Goal: Task Accomplishment & Management: Manage account settings

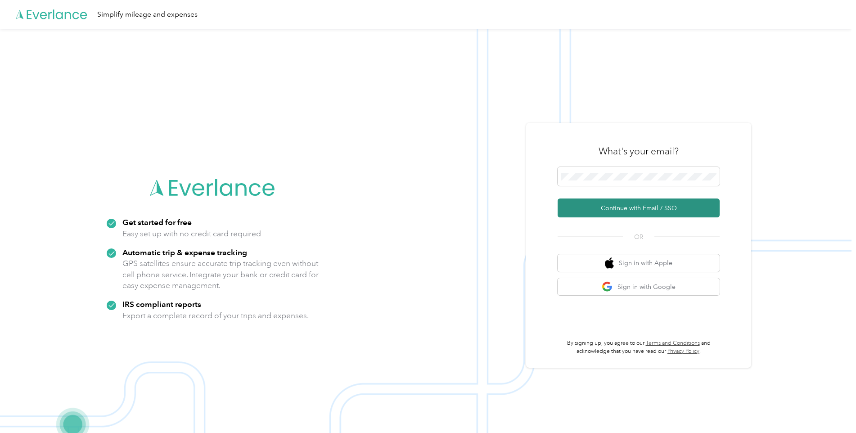
click at [599, 212] on button "Continue with Email / SSO" at bounding box center [638, 207] width 162 height 19
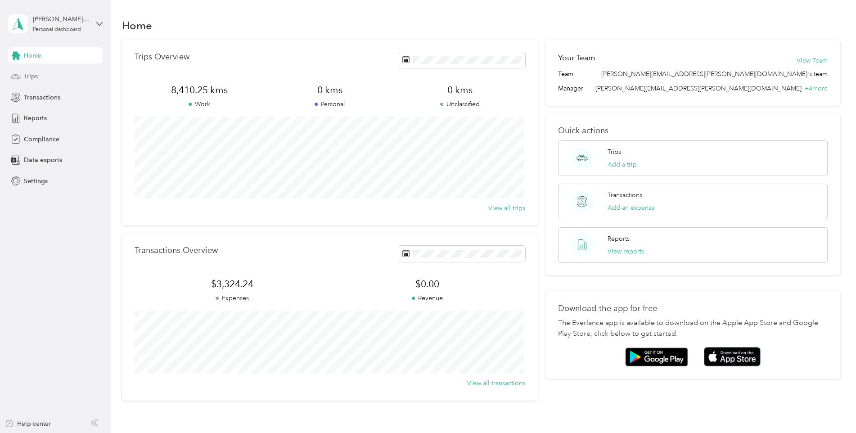
click at [46, 79] on div "Trips" at bounding box center [55, 76] width 94 height 16
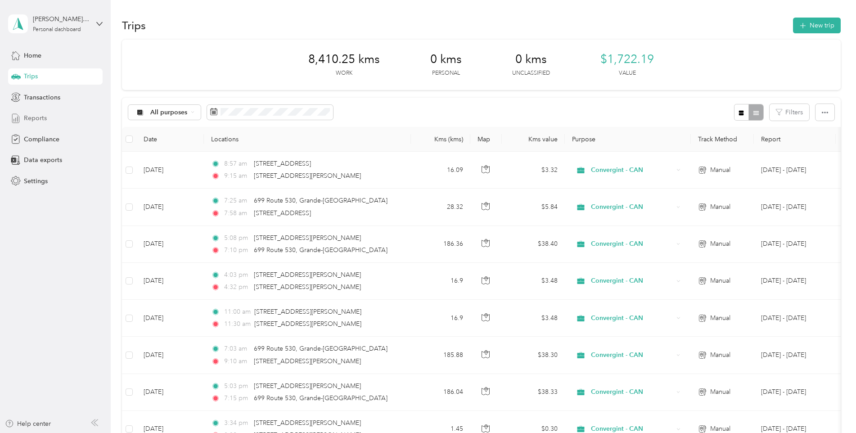
click at [22, 115] on div "Reports" at bounding box center [55, 118] width 94 height 16
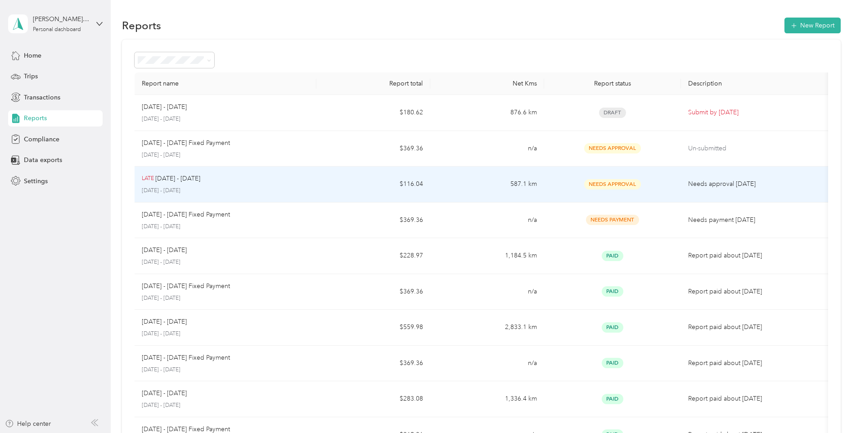
click at [631, 185] on span "Needs Approval" at bounding box center [612, 184] width 57 height 10
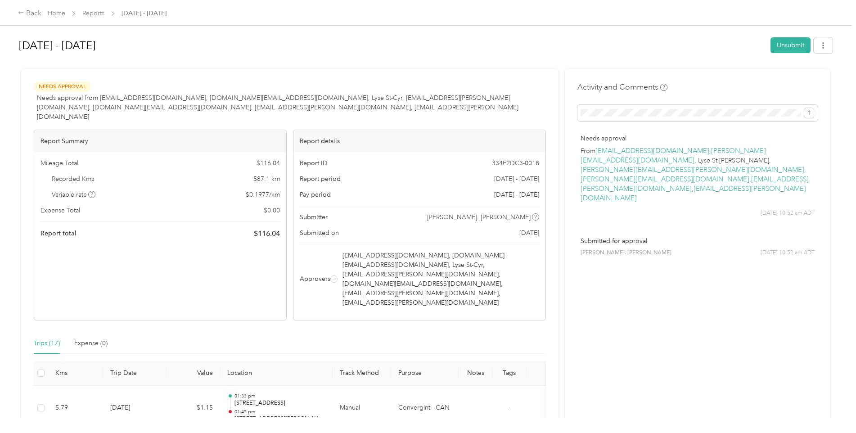
click at [62, 87] on span "Needs Approval" at bounding box center [62, 86] width 57 height 10
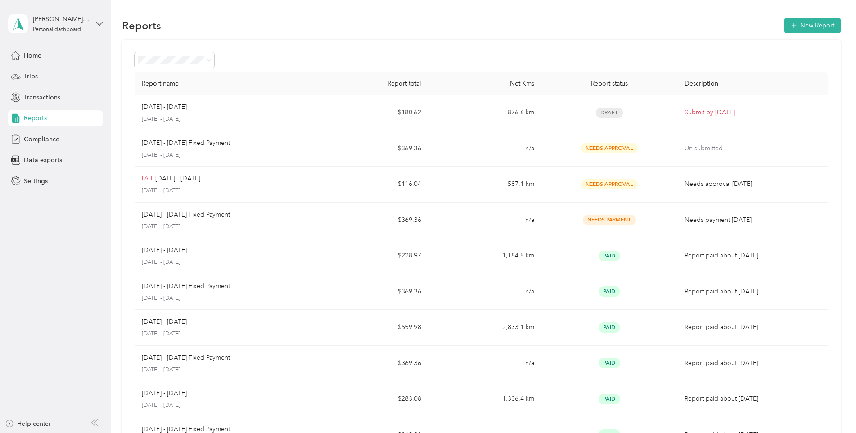
click at [46, 118] on span "Reports" at bounding box center [35, 117] width 23 height 9
click at [40, 78] on div "Trips" at bounding box center [55, 76] width 94 height 16
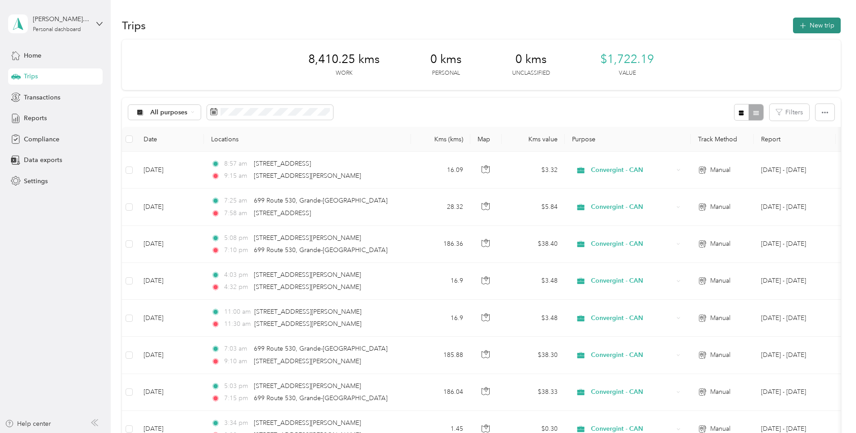
click at [808, 31] on button "New trip" at bounding box center [817, 26] width 48 height 16
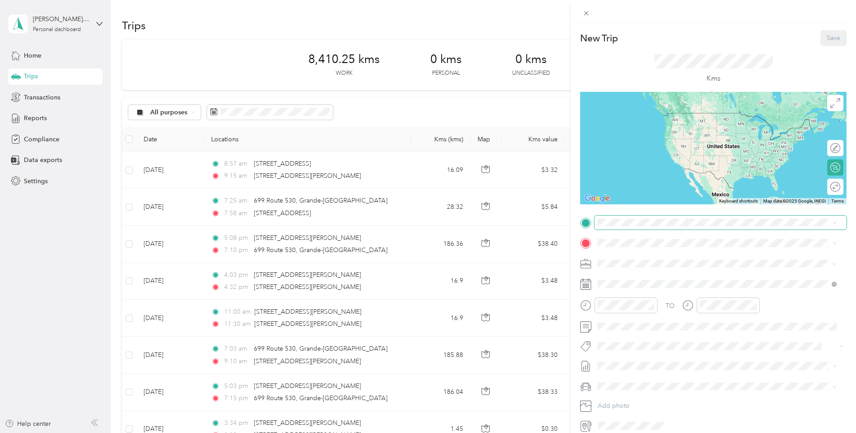
click at [636, 226] on span at bounding box center [720, 222] width 252 height 14
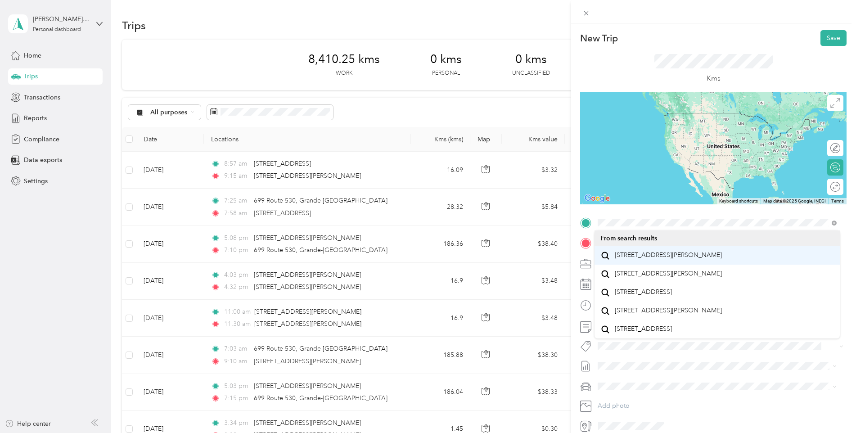
click at [640, 259] on span "[STREET_ADDRESS][PERSON_NAME]" at bounding box center [667, 255] width 107 height 8
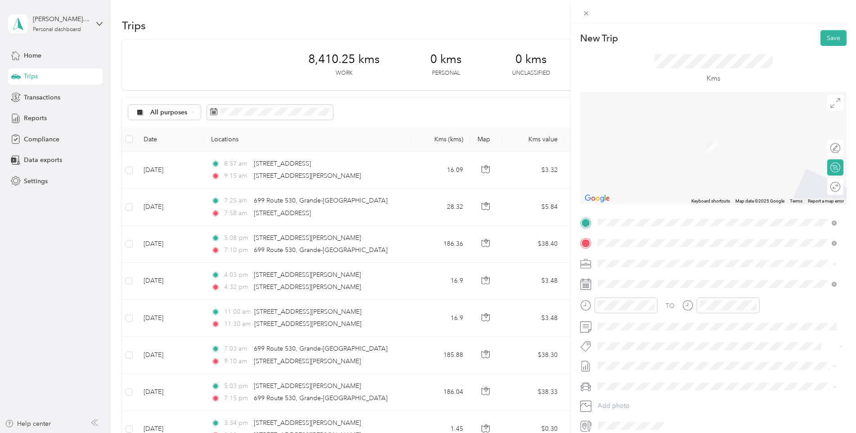
click at [633, 272] on span "[STREET_ADDRESS]" at bounding box center [642, 275] width 57 height 8
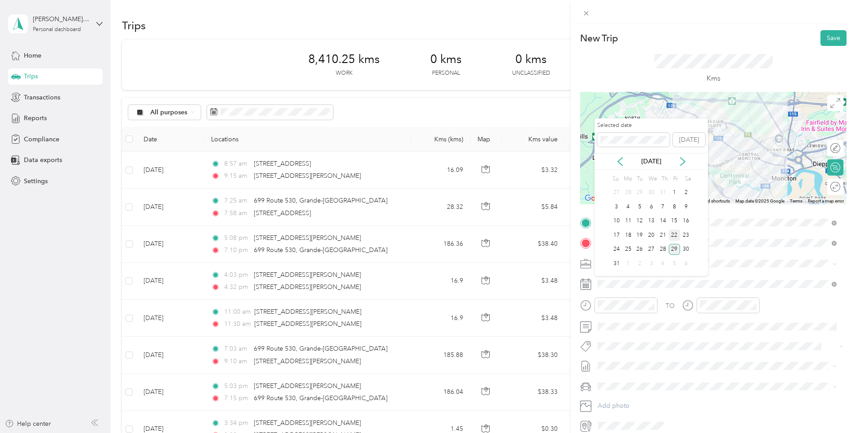
click at [672, 236] on div "22" at bounding box center [674, 234] width 12 height 11
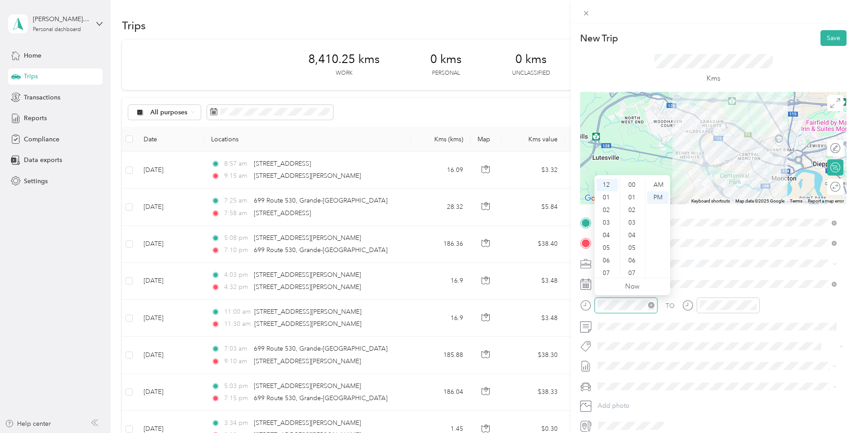
scroll to position [126, 0]
click at [607, 186] on div "12" at bounding box center [607, 185] width 22 height 13
click at [630, 188] on div "00" at bounding box center [633, 185] width 22 height 13
click at [636, 199] on div "01" at bounding box center [633, 197] width 22 height 13
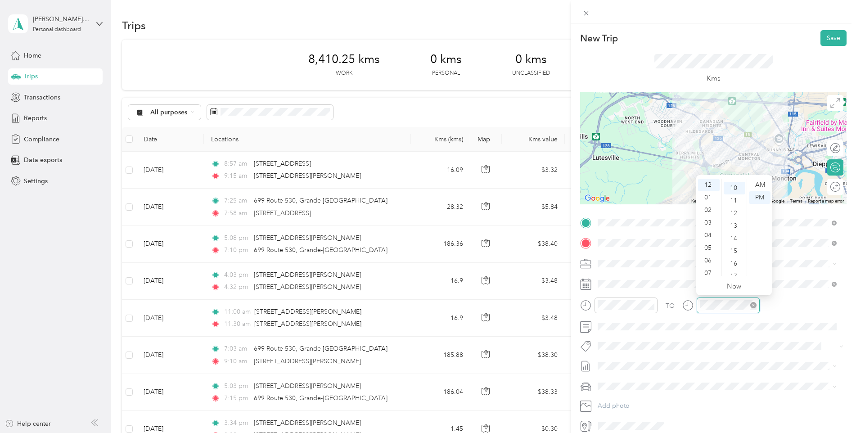
scroll to position [126, 0]
click at [730, 233] on div "14" at bounding box center [734, 235] width 22 height 13
click at [789, 321] on span at bounding box center [720, 326] width 252 height 14
click at [820, 34] on button "Save" at bounding box center [833, 38] width 26 height 16
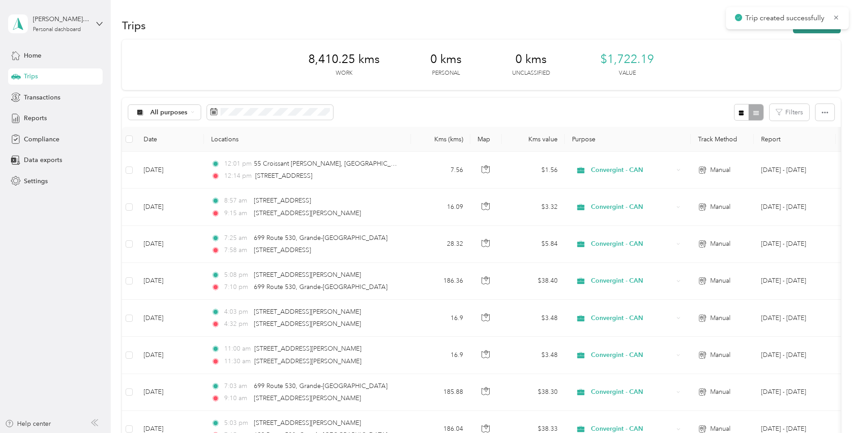
click at [820, 31] on button "New trip" at bounding box center [817, 26] width 48 height 16
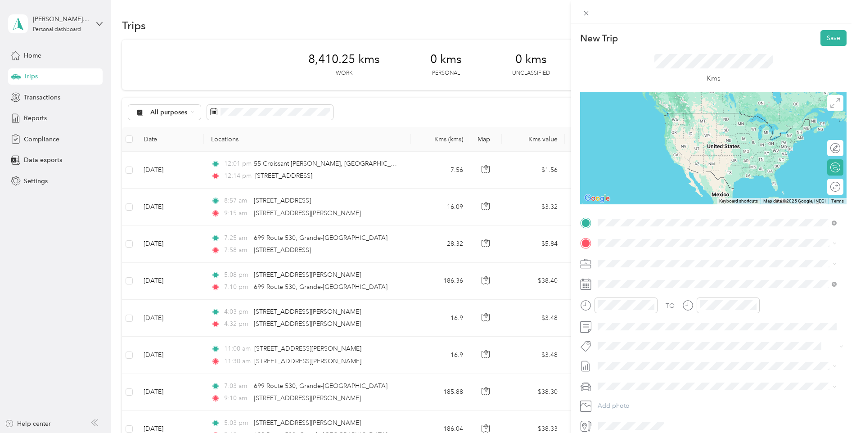
click at [641, 255] on span "[STREET_ADDRESS]" at bounding box center [642, 255] width 57 height 8
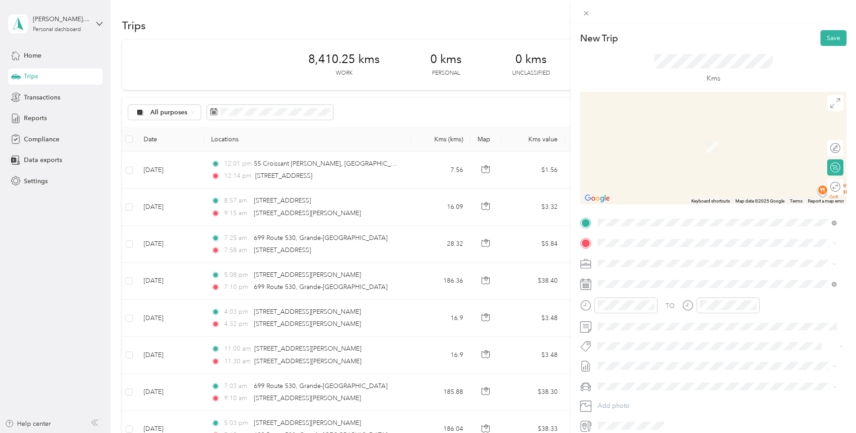
click at [656, 275] on span "[STREET_ADDRESS]" at bounding box center [642, 274] width 57 height 8
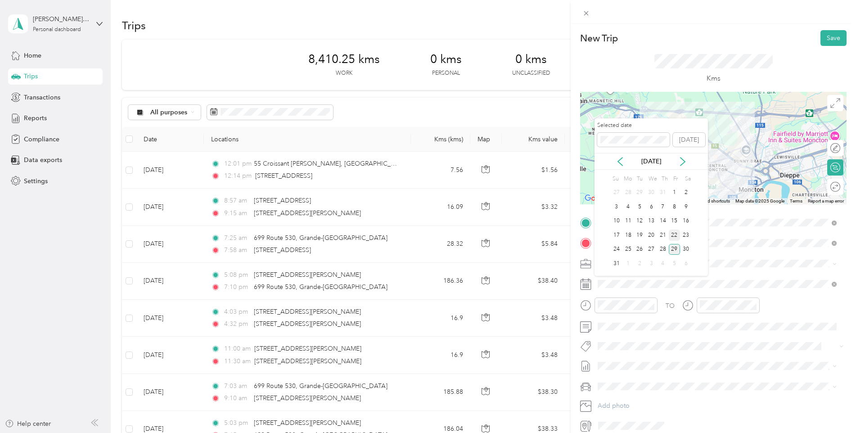
click at [669, 234] on div "22" at bounding box center [674, 234] width 12 height 11
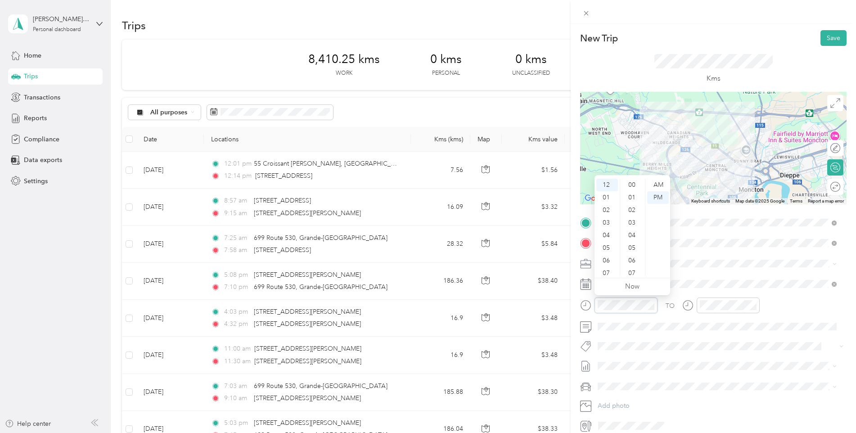
scroll to position [139, 0]
click at [607, 200] on div "01" at bounding box center [607, 197] width 22 height 13
click at [632, 187] on div "11" at bounding box center [633, 185] width 22 height 13
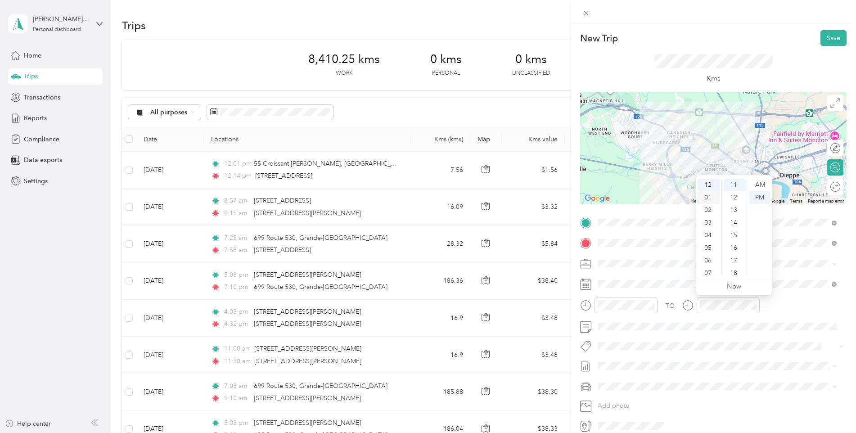
click at [706, 199] on div "01" at bounding box center [709, 197] width 22 height 13
click at [731, 245] on div "30" at bounding box center [734, 244] width 22 height 13
click at [771, 72] on div "Kms" at bounding box center [713, 69] width 266 height 46
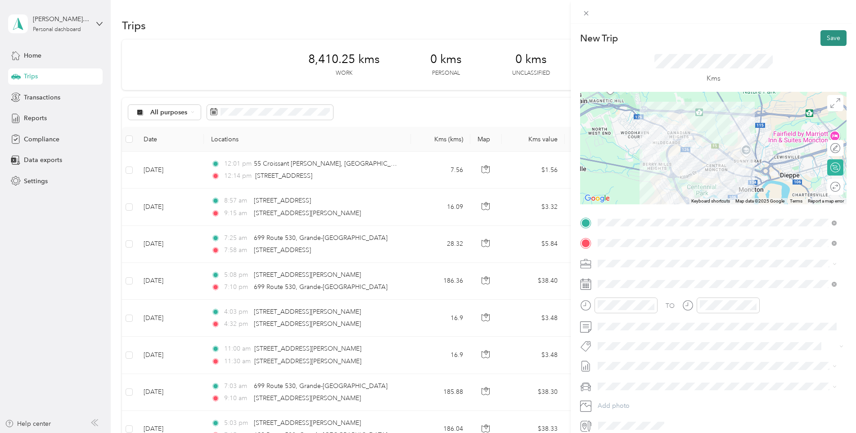
click at [825, 41] on button "Save" at bounding box center [833, 38] width 26 height 16
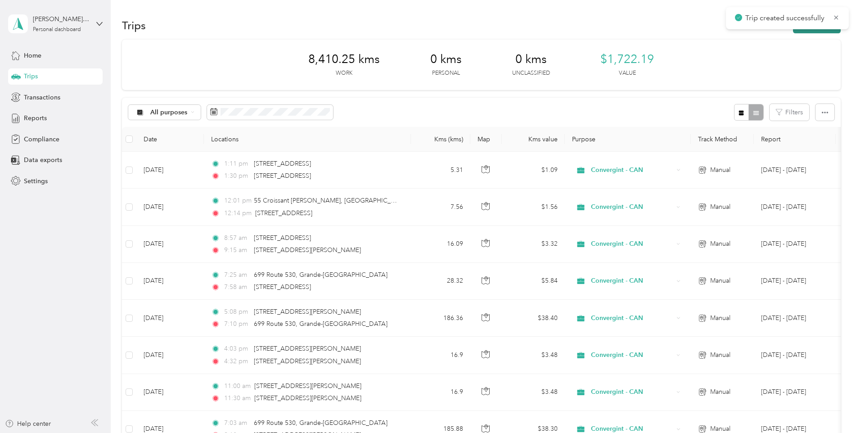
click at [810, 31] on button "New trip" at bounding box center [817, 26] width 48 height 16
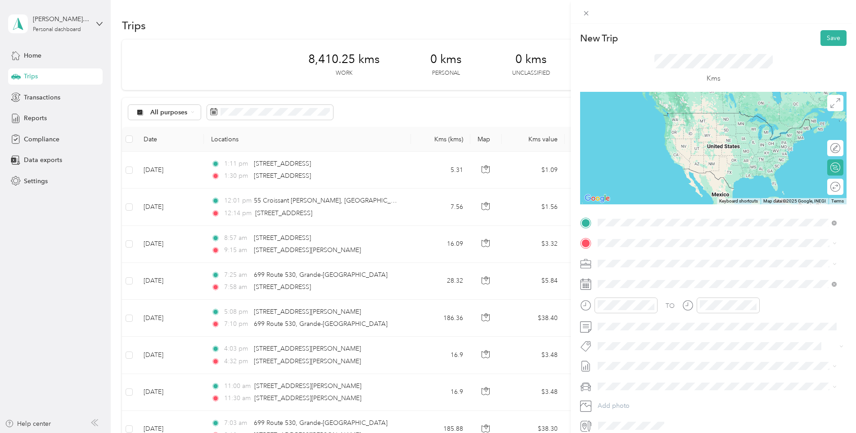
click at [625, 258] on span "[STREET_ADDRESS]" at bounding box center [642, 255] width 57 height 8
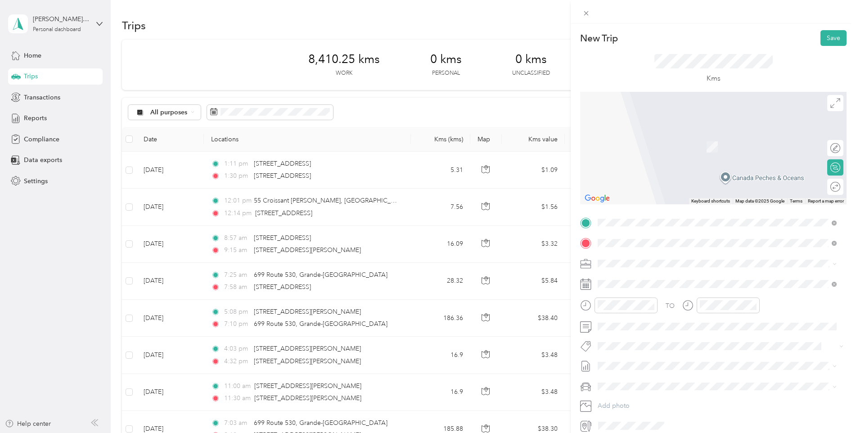
click at [647, 274] on span "[STREET_ADDRESS][PERSON_NAME]" at bounding box center [667, 275] width 107 height 8
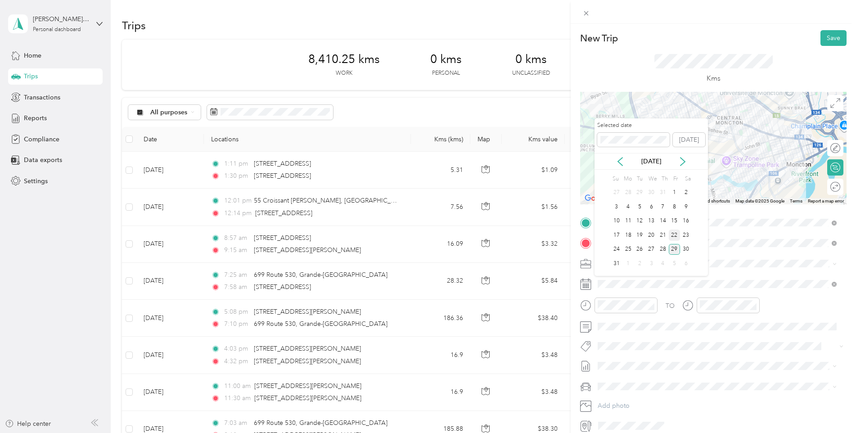
click at [673, 231] on div "22" at bounding box center [674, 234] width 12 height 11
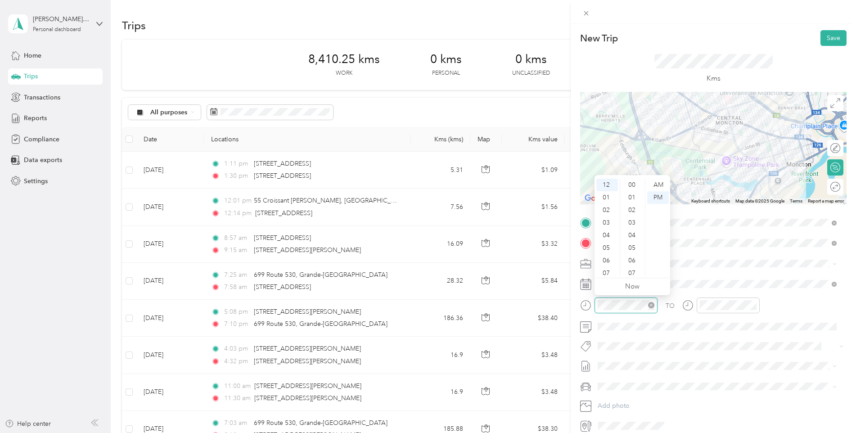
scroll to position [151, 0]
click at [607, 211] on div "02" at bounding box center [607, 210] width 22 height 13
click at [633, 229] on div "30" at bounding box center [633, 231] width 22 height 13
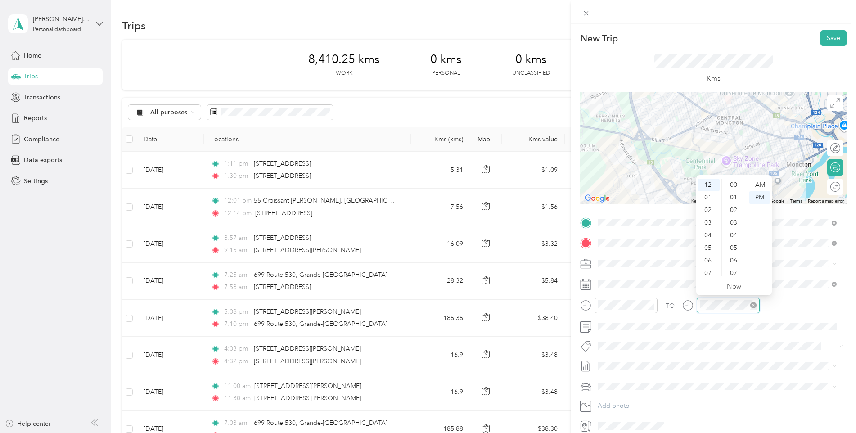
scroll to position [151, 0]
click at [705, 214] on div "02" at bounding box center [709, 210] width 22 height 13
click at [733, 263] on div "47" at bounding box center [734, 266] width 22 height 13
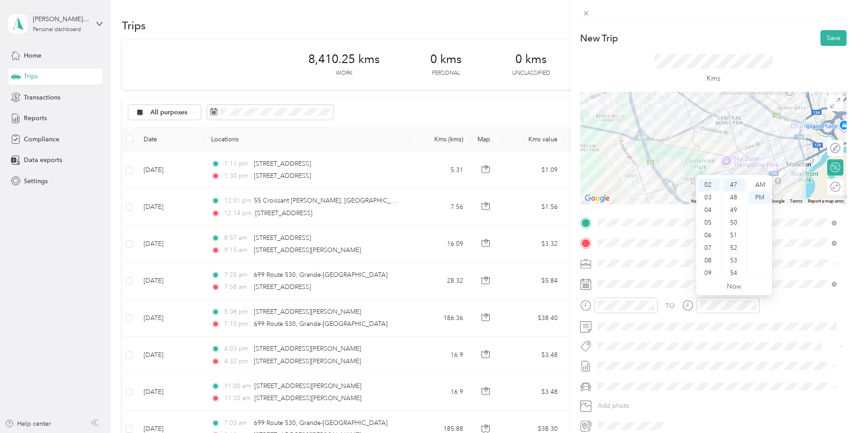
click at [763, 71] on div "Kms" at bounding box center [713, 69] width 118 height 30
click at [820, 39] on button "Save" at bounding box center [833, 38] width 26 height 16
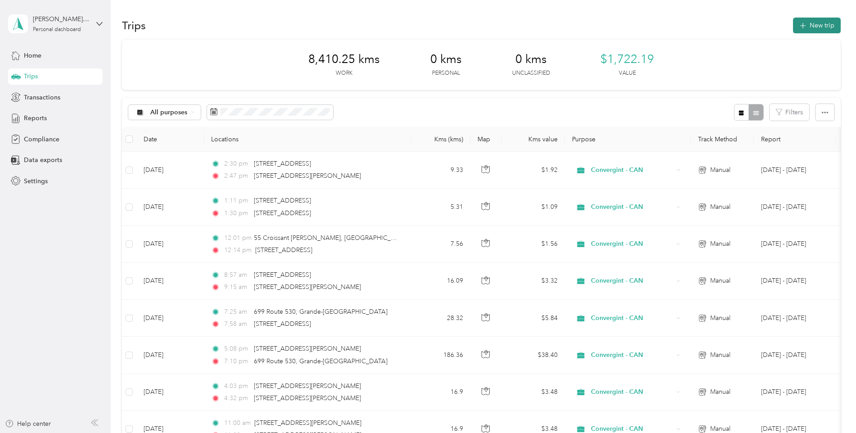
click at [810, 25] on button "New trip" at bounding box center [817, 26] width 48 height 16
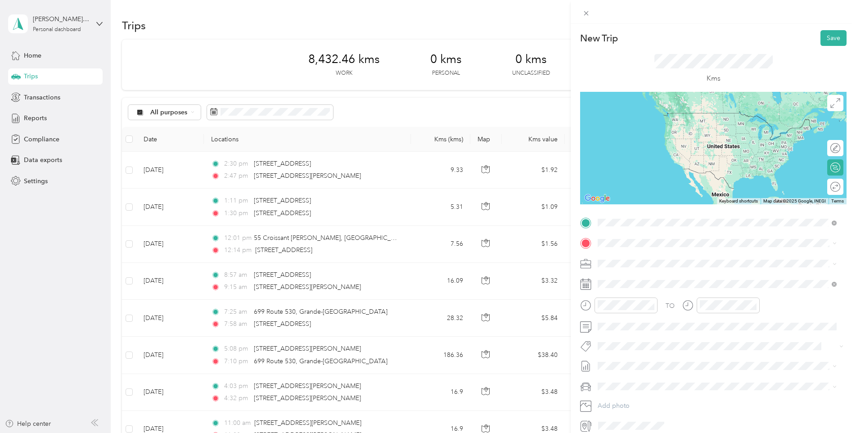
click at [657, 261] on div "[STREET_ADDRESS]" at bounding box center [717, 255] width 233 height 12
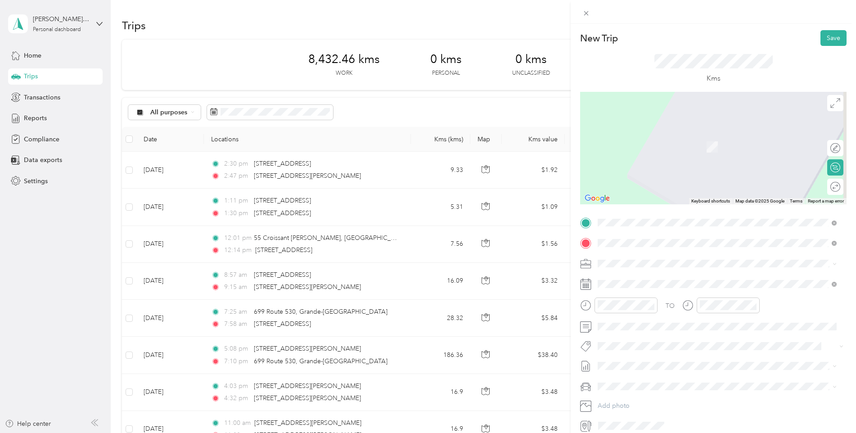
click at [642, 276] on span "[STREET_ADDRESS]" at bounding box center [642, 275] width 57 height 8
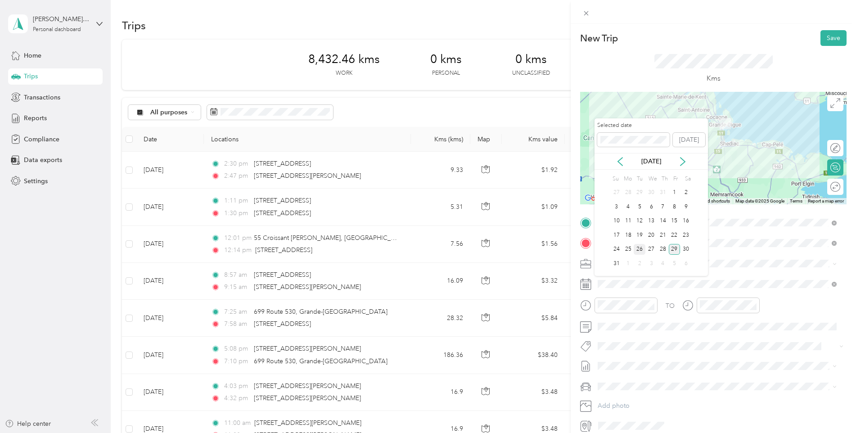
click at [635, 248] on div "26" at bounding box center [639, 249] width 12 height 11
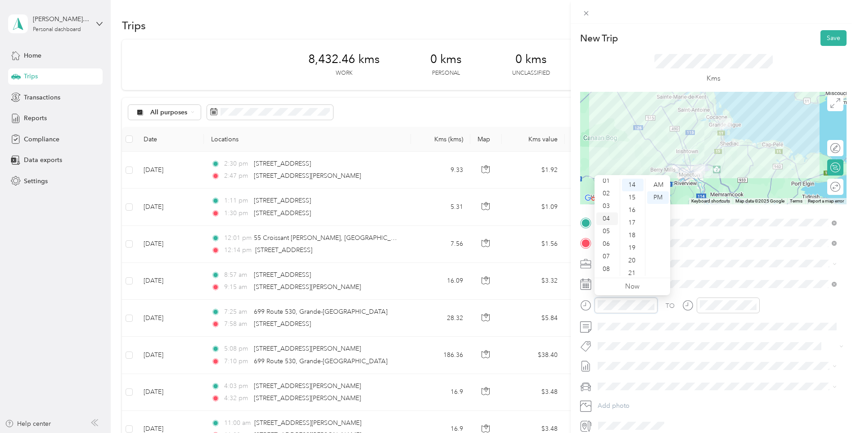
scroll to position [45, 0]
click at [609, 238] on div "08" at bounding box center [607, 240] width 22 height 13
click at [609, 218] on div "07" at bounding box center [607, 219] width 22 height 13
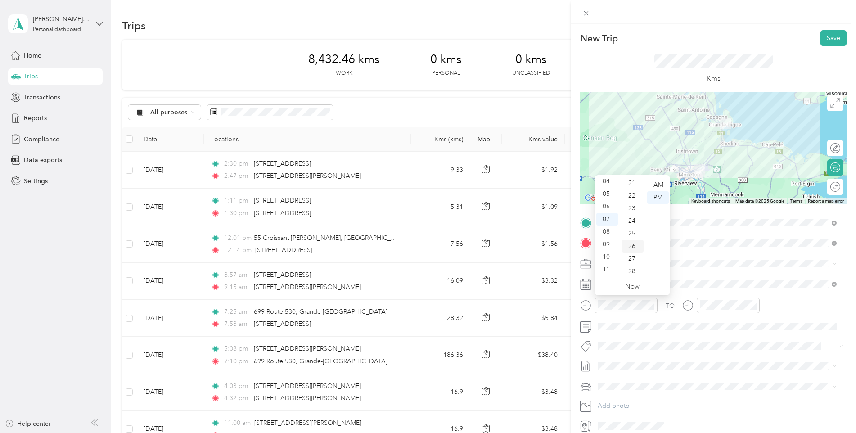
click at [629, 246] on div "26" at bounding box center [633, 246] width 22 height 13
click at [650, 185] on div "AM" at bounding box center [658, 185] width 22 height 13
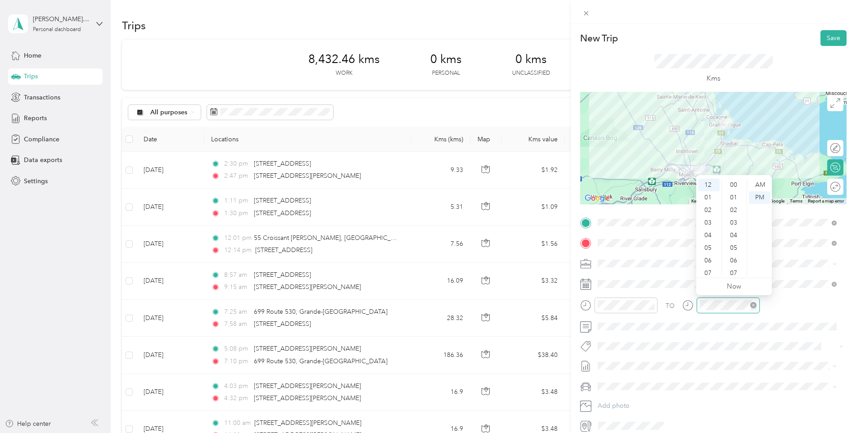
scroll to position [176, 0]
click at [707, 242] on div "08" at bounding box center [709, 240] width 22 height 13
click at [734, 206] on div "05" at bounding box center [734, 206] width 22 height 13
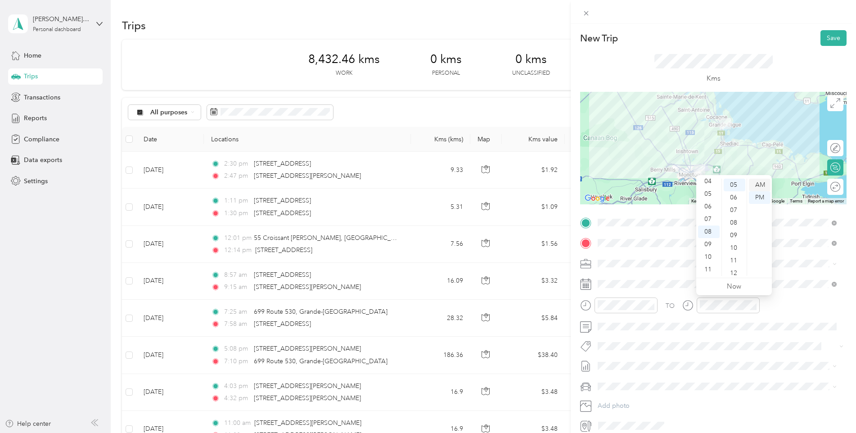
click at [756, 188] on div "AM" at bounding box center [760, 185] width 22 height 13
click at [820, 40] on button "Save" at bounding box center [833, 38] width 26 height 16
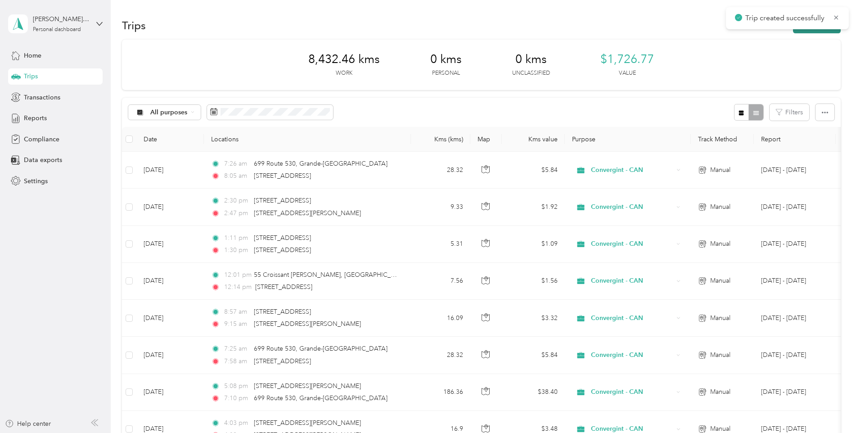
click at [802, 31] on button "New trip" at bounding box center [817, 26] width 48 height 16
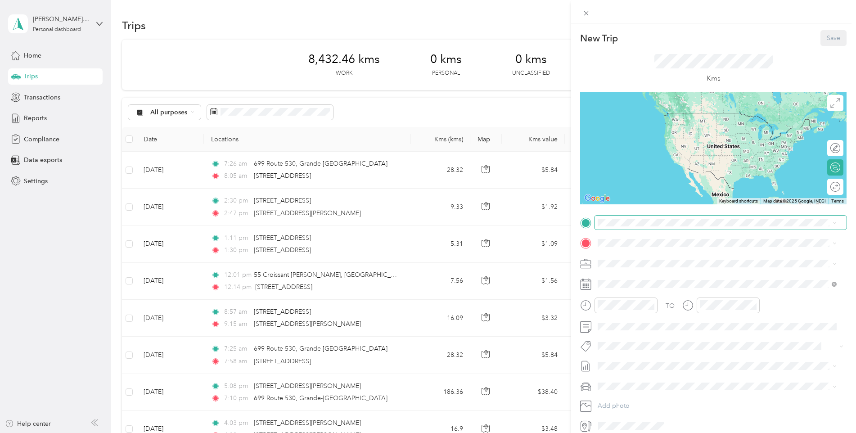
click at [605, 217] on span at bounding box center [720, 222] width 252 height 14
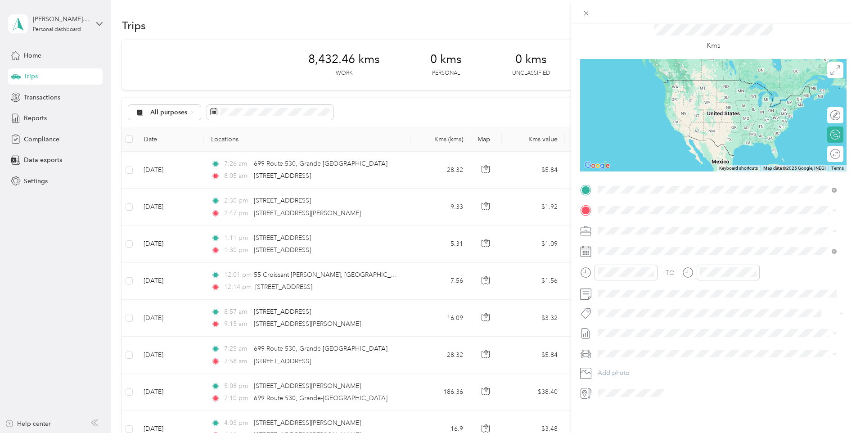
click at [611, 215] on div "[STREET_ADDRESS]" at bounding box center [717, 216] width 233 height 12
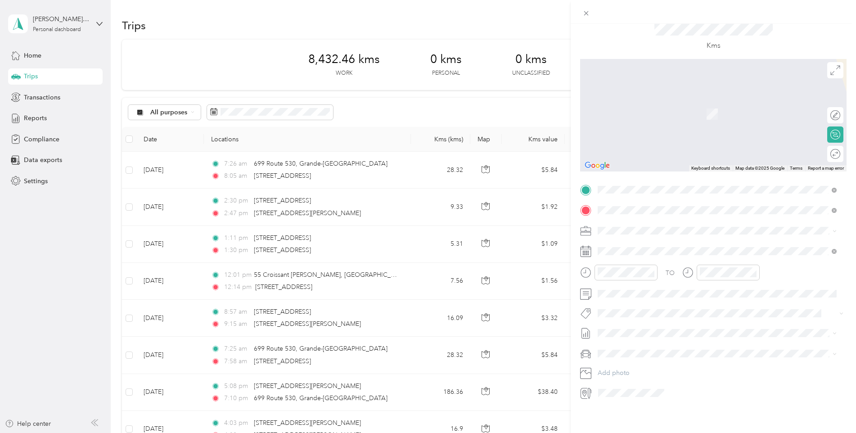
click at [637, 232] on span "[STREET_ADDRESS][PERSON_NAME]" at bounding box center [667, 236] width 107 height 8
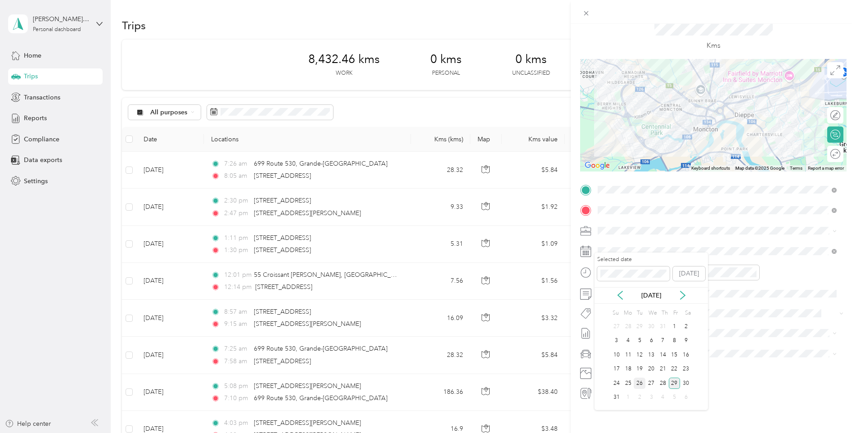
click at [643, 382] on div "26" at bounding box center [639, 382] width 12 height 11
click at [605, 366] on div "10" at bounding box center [607, 366] width 22 height 13
click at [610, 346] on div "09" at bounding box center [607, 344] width 22 height 13
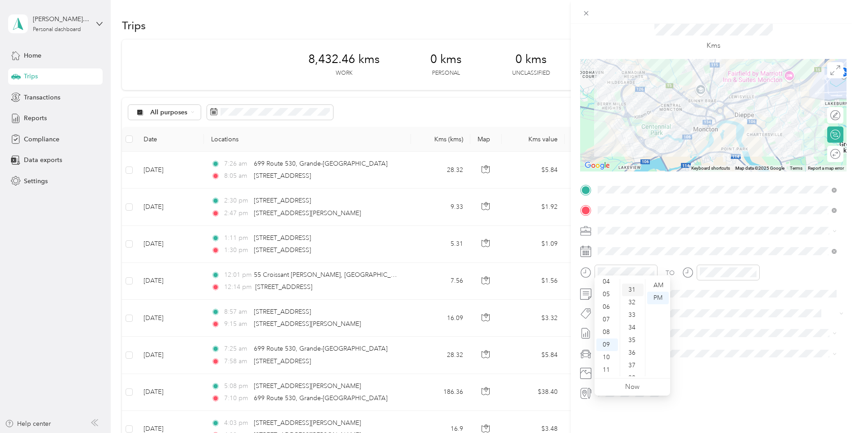
scroll to position [369, 0]
click at [633, 293] on div "30" at bounding box center [633, 294] width 22 height 13
click at [657, 283] on div "AM" at bounding box center [658, 285] width 22 height 13
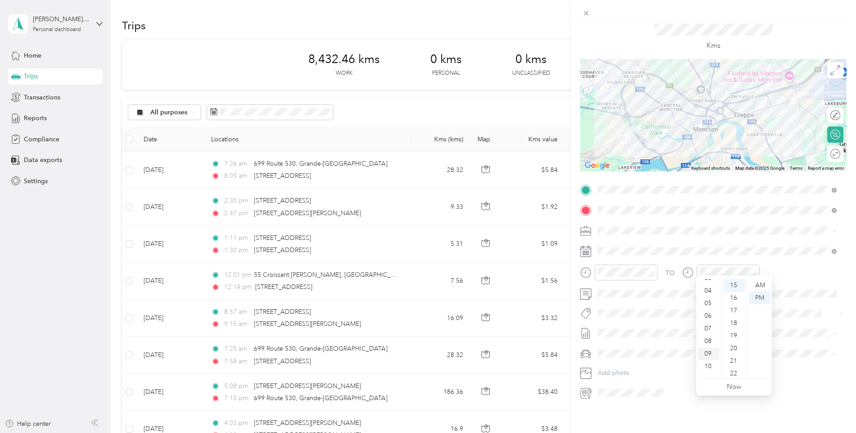
click at [708, 353] on div "09" at bounding box center [709, 353] width 22 height 13
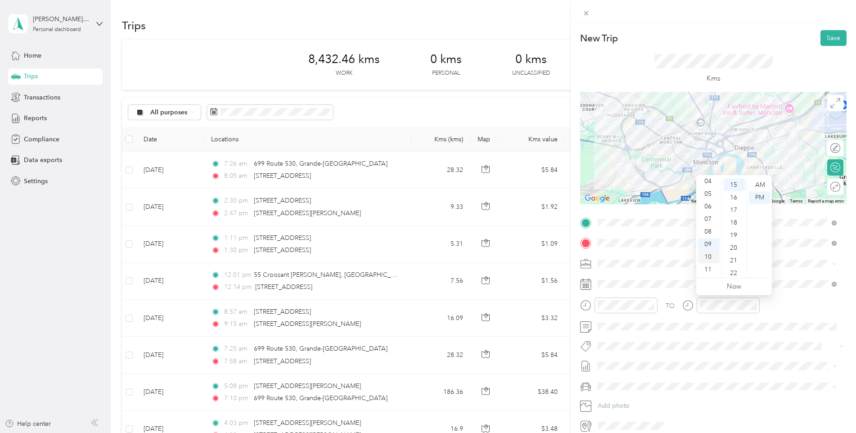
click at [708, 259] on div "10" at bounding box center [709, 257] width 22 height 13
click at [732, 191] on div "05" at bounding box center [734, 194] width 22 height 13
click at [757, 182] on div "AM" at bounding box center [760, 185] width 22 height 13
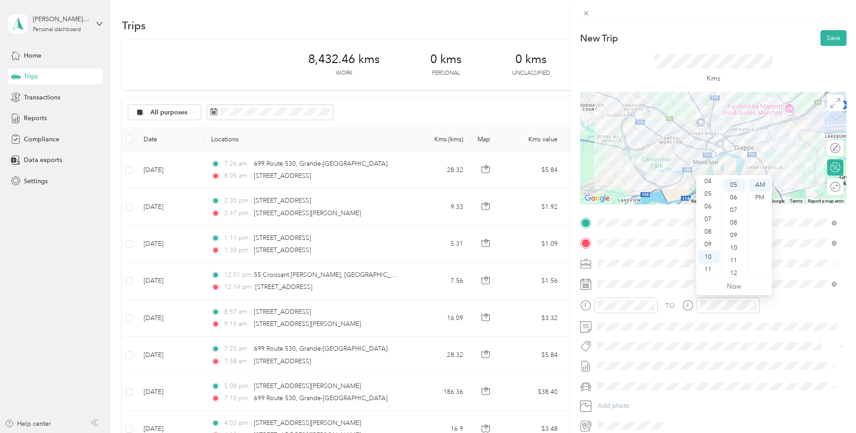
click at [790, 300] on div "TO" at bounding box center [713, 308] width 266 height 22
click at [827, 40] on button "Save" at bounding box center [833, 38] width 26 height 16
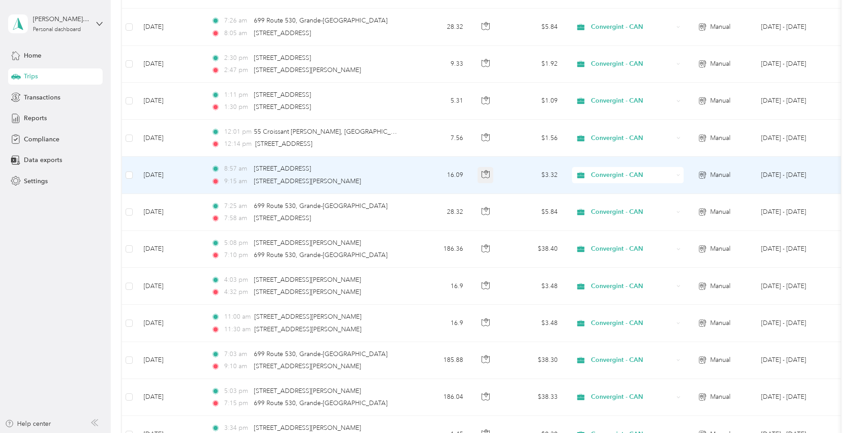
scroll to position [0, 0]
